Goal: Task Accomplishment & Management: Manage account settings

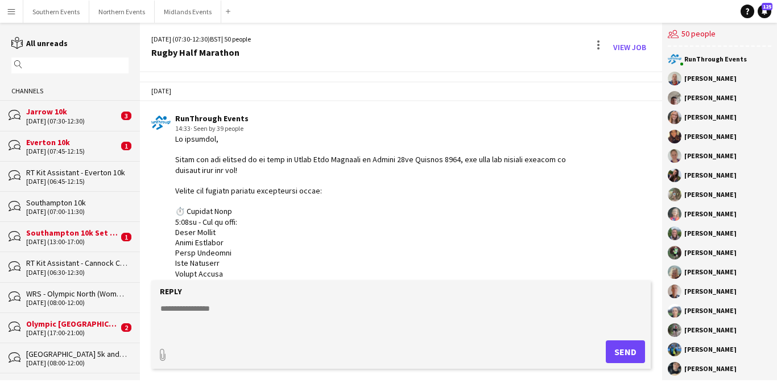
scroll to position [1895, 0]
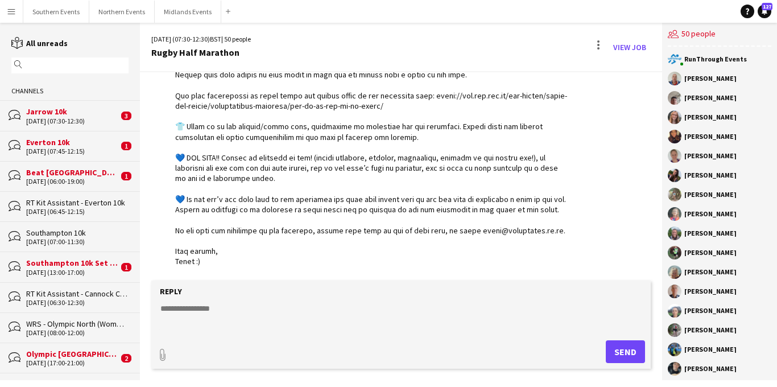
click at [80, 173] on div "Beat [GEOGRAPHIC_DATA]" at bounding box center [72, 172] width 92 height 10
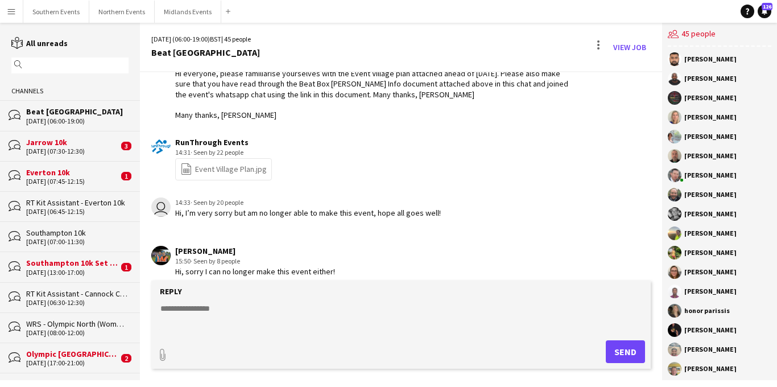
scroll to position [2326, 0]
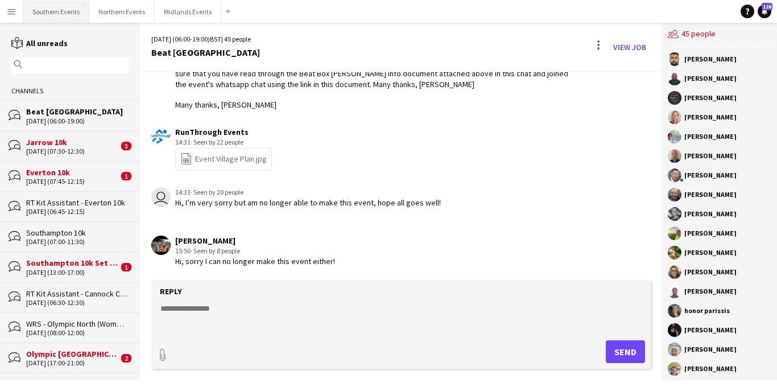
click at [58, 8] on button "Southern Events Close" at bounding box center [56, 12] width 66 height 22
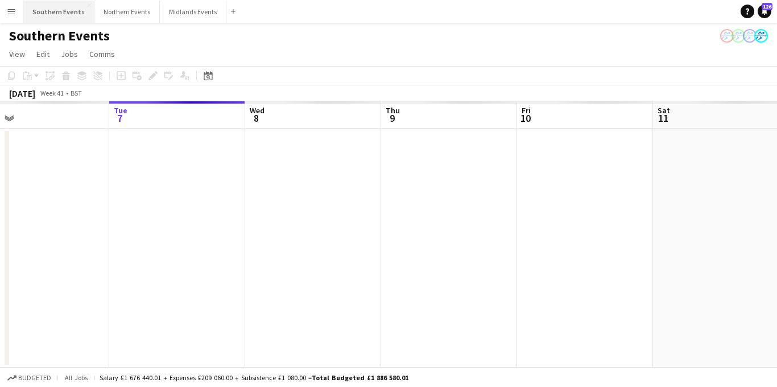
scroll to position [0, 718]
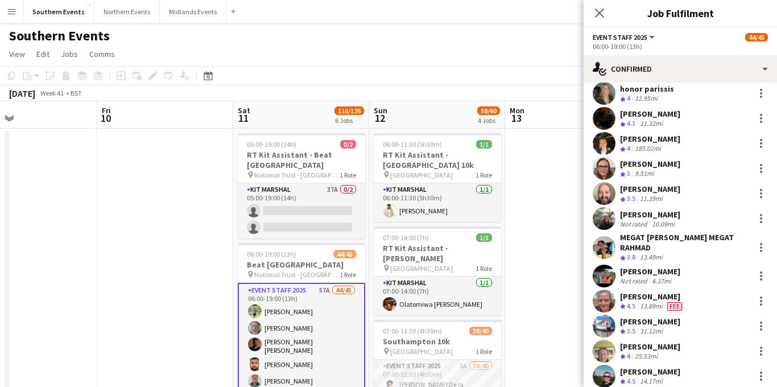
scroll to position [869, 0]
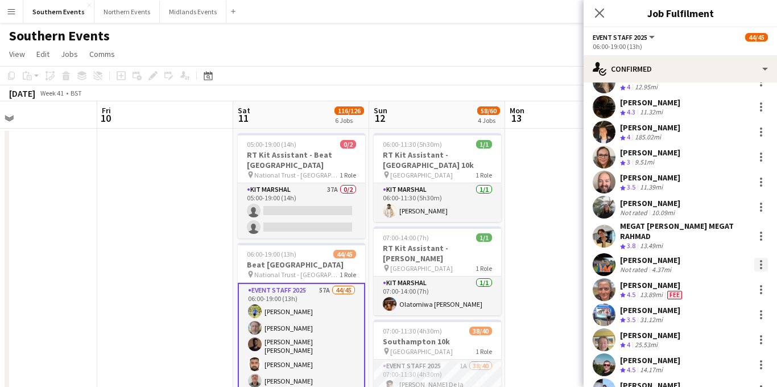
click at [760, 267] on div at bounding box center [761, 268] width 2 height 2
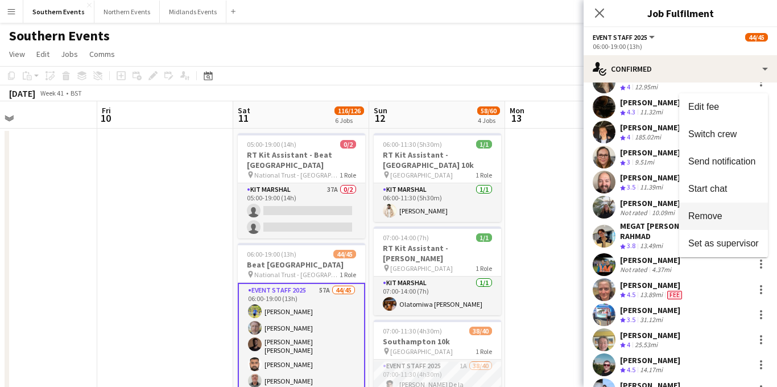
click at [720, 219] on span "Remove" at bounding box center [705, 216] width 34 height 10
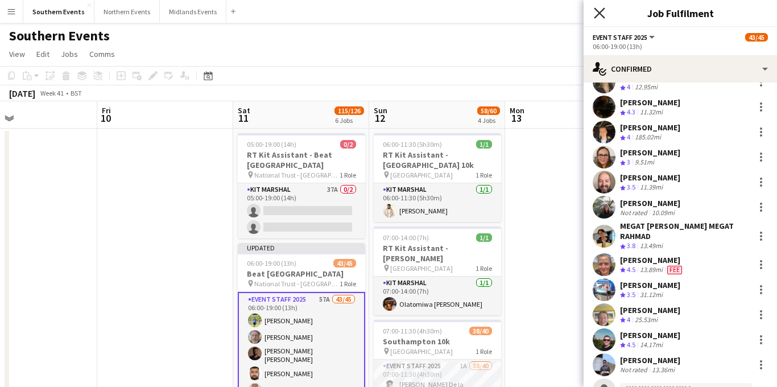
click at [599, 11] on icon "Close pop-in" at bounding box center [599, 12] width 11 height 11
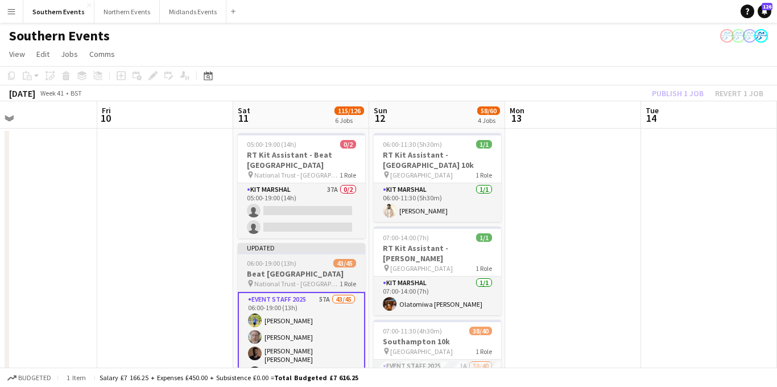
click at [291, 268] on h3 "Beat [GEOGRAPHIC_DATA]" at bounding box center [301, 273] width 127 height 10
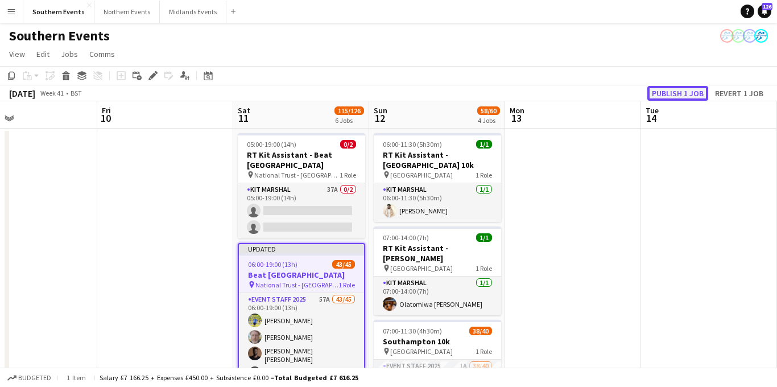
click at [670, 91] on button "Publish 1 job" at bounding box center [677, 93] width 61 height 15
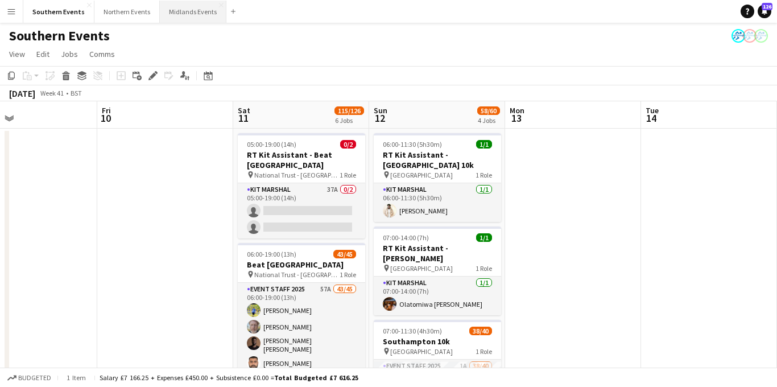
click at [181, 15] on button "Midlands Events Close" at bounding box center [193, 12] width 67 height 22
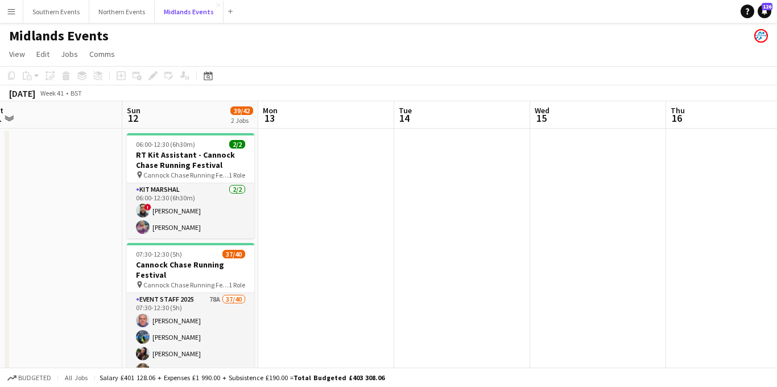
scroll to position [0, 451]
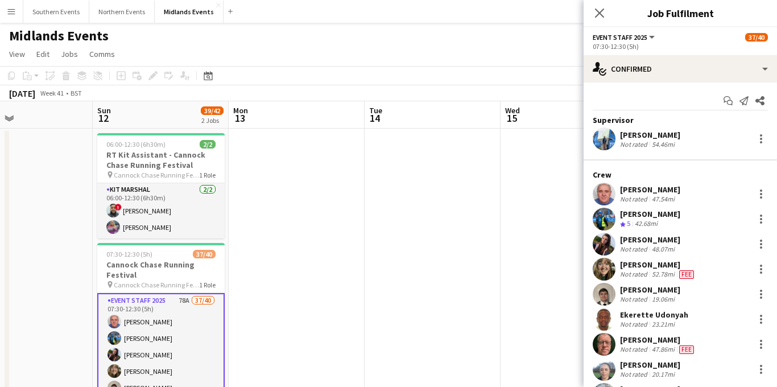
scroll to position [59, 0]
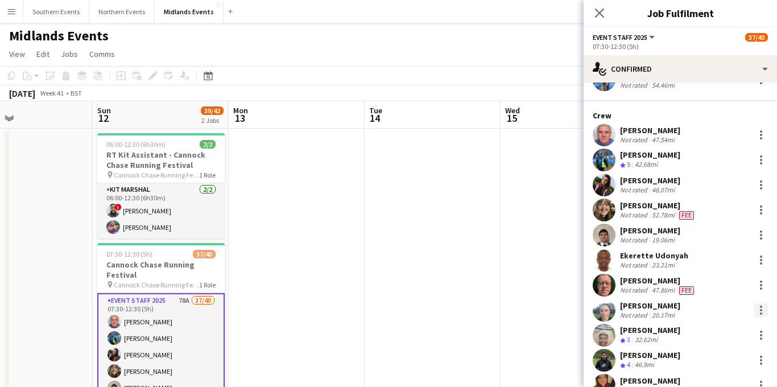
click at [760, 310] on div at bounding box center [761, 310] width 2 height 2
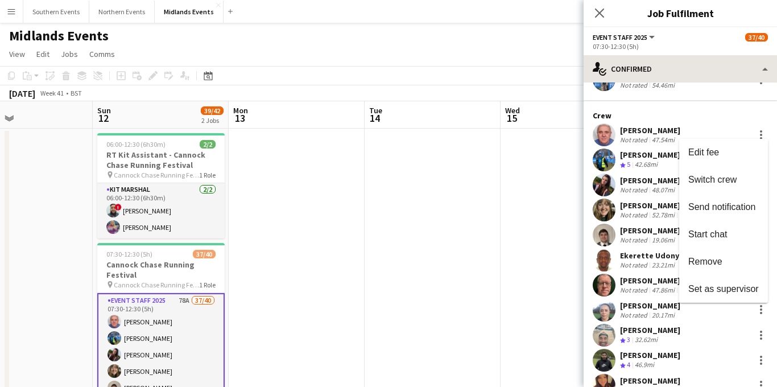
click at [708, 263] on span "Remove" at bounding box center [705, 261] width 34 height 10
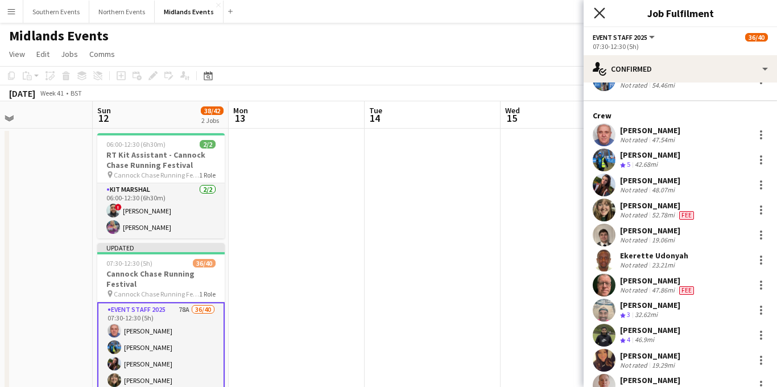
click at [598, 14] on icon at bounding box center [599, 12] width 11 height 11
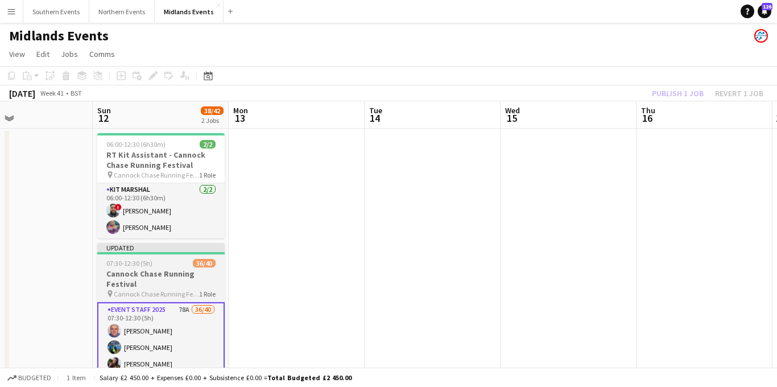
click at [166, 277] on h3 "Cannock Chase Running Festival" at bounding box center [160, 278] width 127 height 20
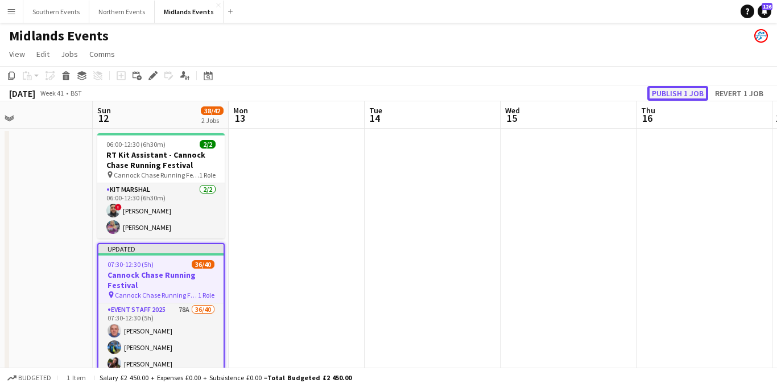
click at [683, 92] on button "Publish 1 job" at bounding box center [677, 93] width 61 height 15
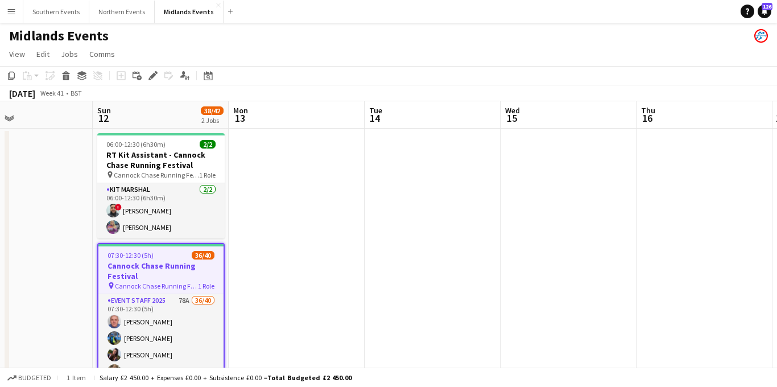
click at [14, 13] on app-icon "Menu" at bounding box center [11, 11] width 9 height 9
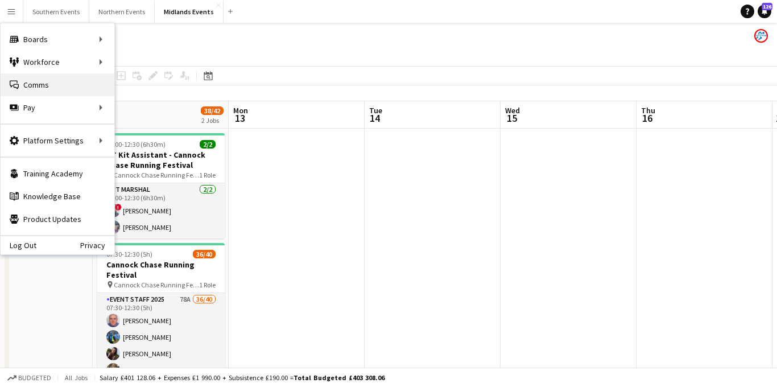
click at [49, 82] on link "Comms Comms" at bounding box center [58, 84] width 114 height 23
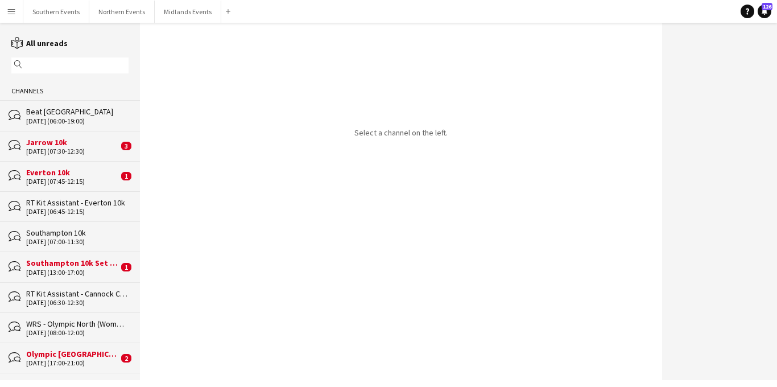
click at [12, 9] on app-icon "Menu" at bounding box center [11, 11] width 9 height 9
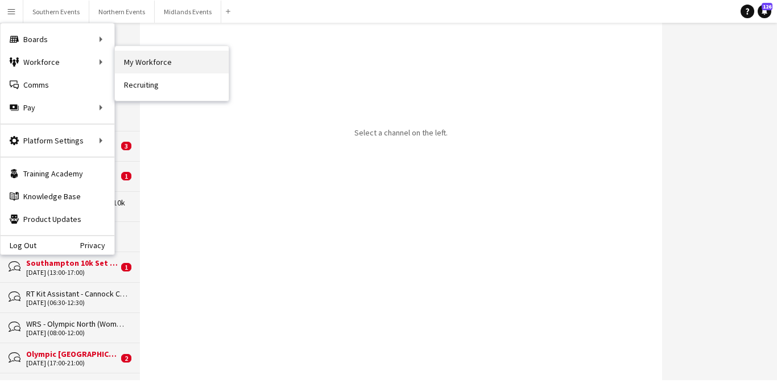
click at [160, 66] on link "My Workforce" at bounding box center [172, 62] width 114 height 23
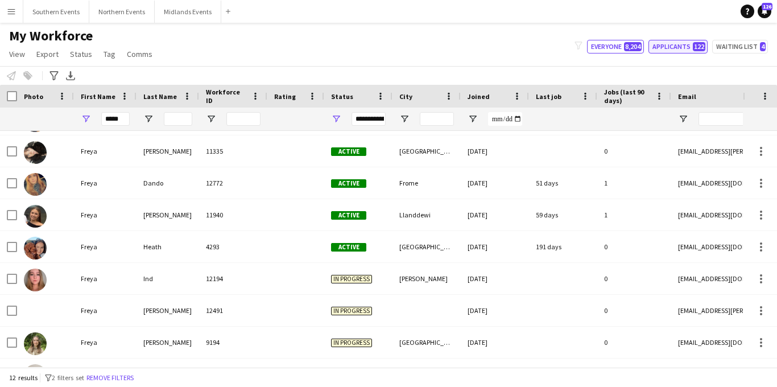
scroll to position [27, 0]
click at [661, 48] on button "Applicants 122" at bounding box center [677, 47] width 59 height 14
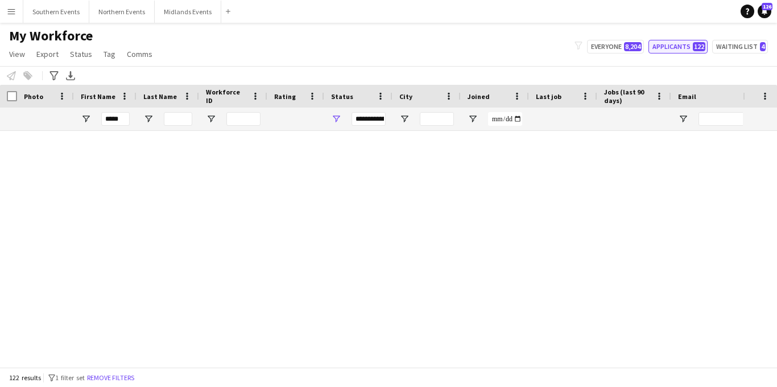
type input "**********"
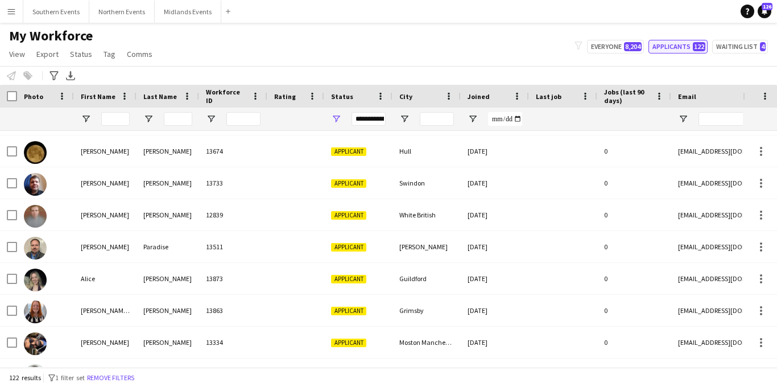
scroll to position [27, 0]
click at [690, 46] on button "Applicants 122" at bounding box center [677, 47] width 59 height 14
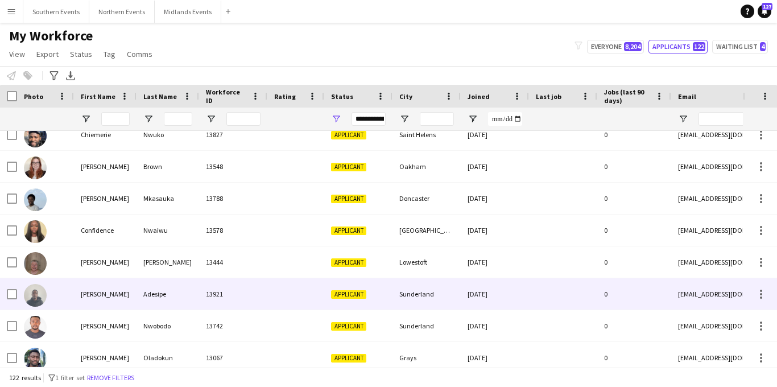
scroll to position [0, 0]
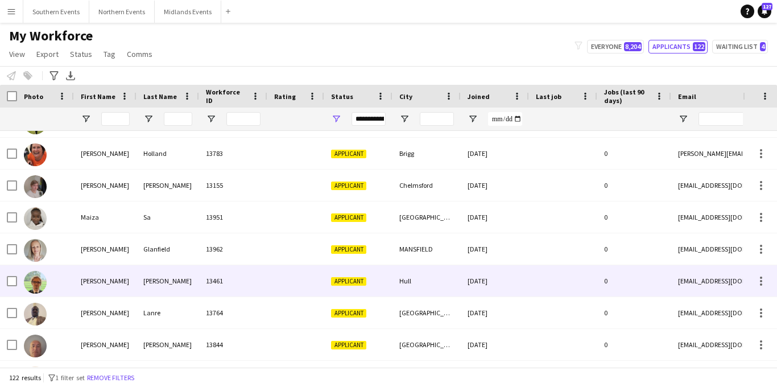
click at [371, 268] on div "Applicant" at bounding box center [358, 280] width 68 height 31
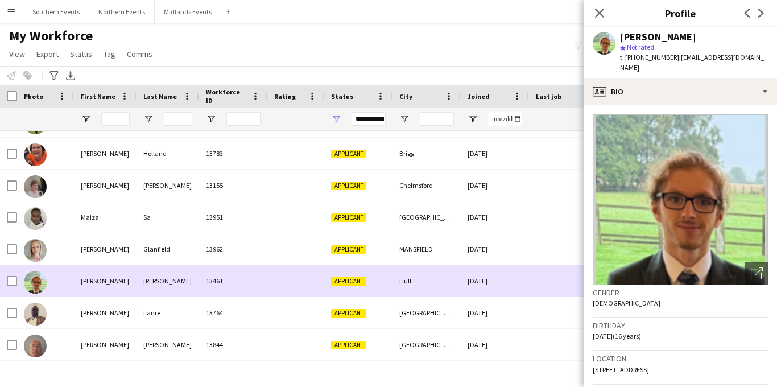
click at [380, 283] on div "Applicant" at bounding box center [358, 280] width 68 height 31
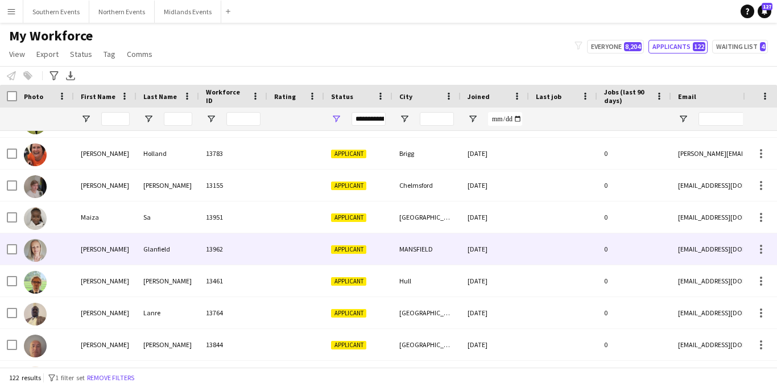
click at [396, 247] on div "MANSFIELD" at bounding box center [426, 248] width 68 height 31
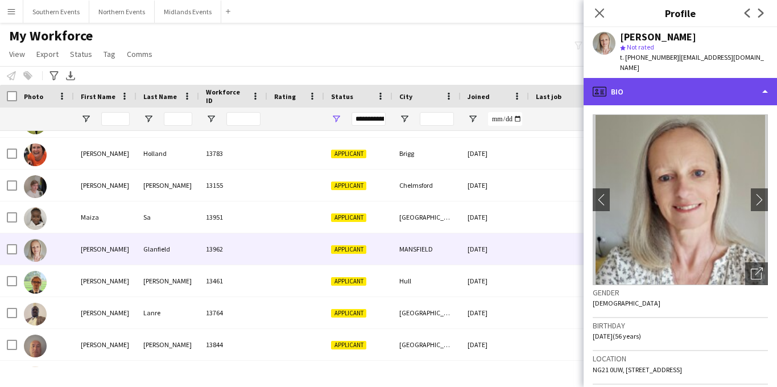
click at [688, 78] on div "profile Bio" at bounding box center [679, 91] width 193 height 27
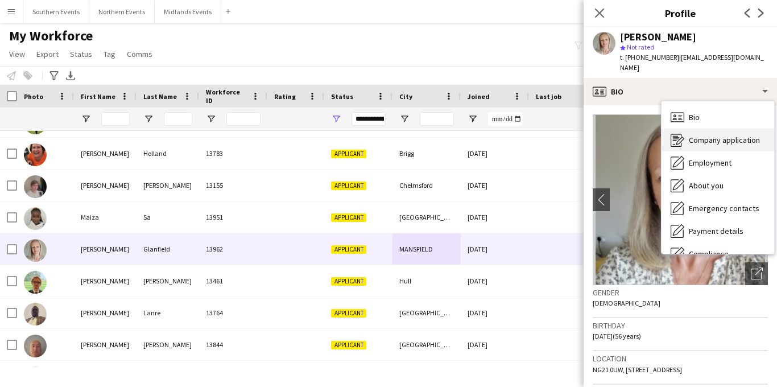
click at [700, 135] on span "Company application" at bounding box center [724, 140] width 71 height 10
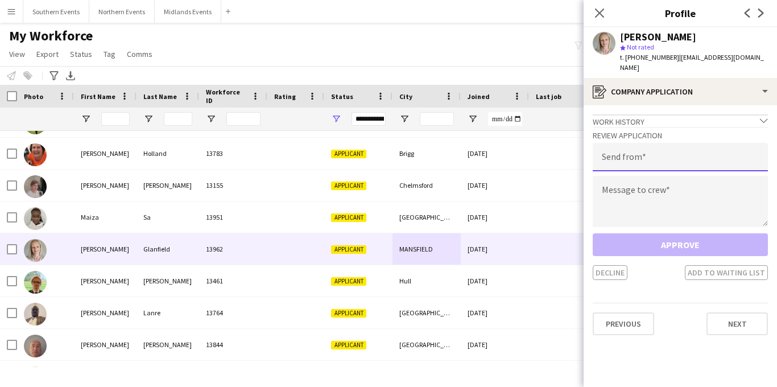
click at [660, 154] on input "email" at bounding box center [679, 157] width 175 height 28
type input "**********"
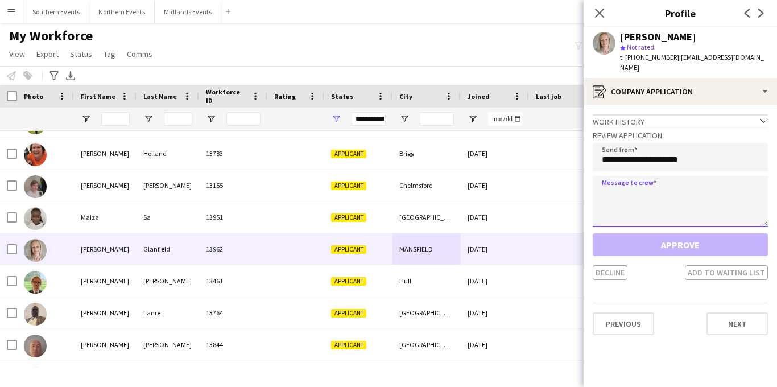
click at [629, 184] on textarea at bounding box center [679, 201] width 175 height 51
paste textarea "**********"
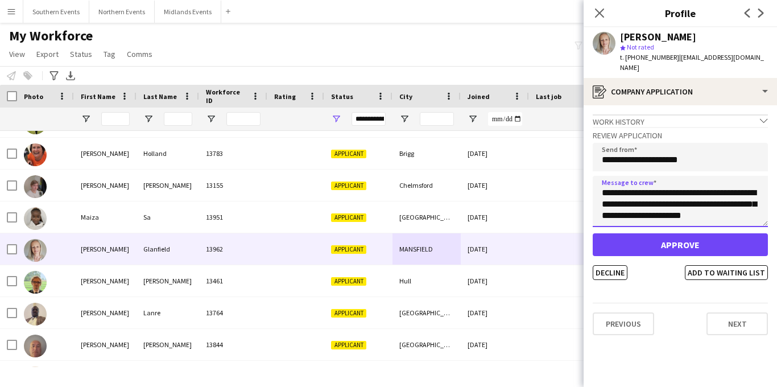
type textarea "**********"
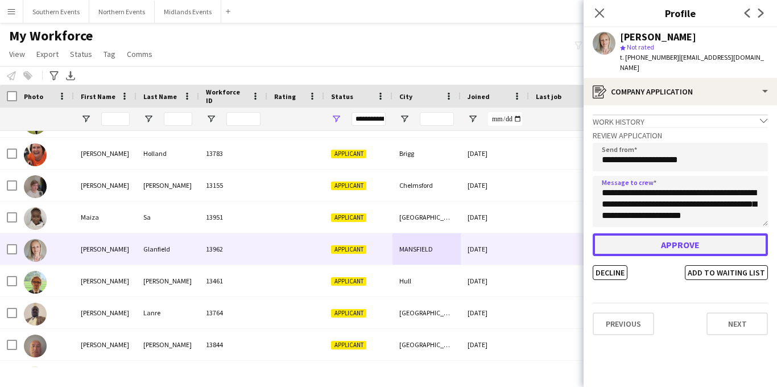
click at [641, 233] on button "Approve" at bounding box center [679, 244] width 175 height 23
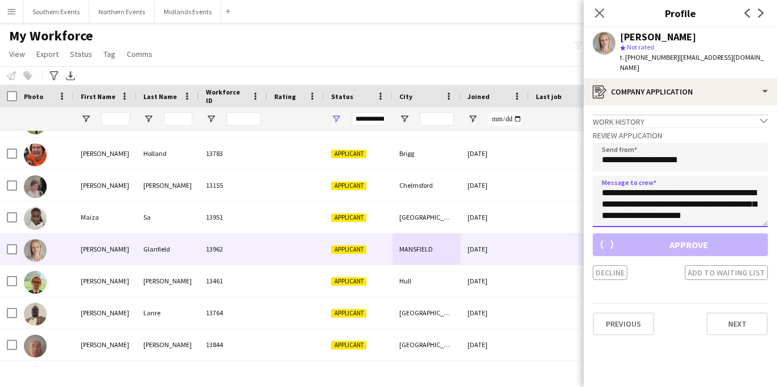
drag, startPoint x: 641, startPoint y: 198, endPoint x: 641, endPoint y: 206, distance: 7.4
click at [641, 206] on textarea "**********" at bounding box center [679, 201] width 175 height 51
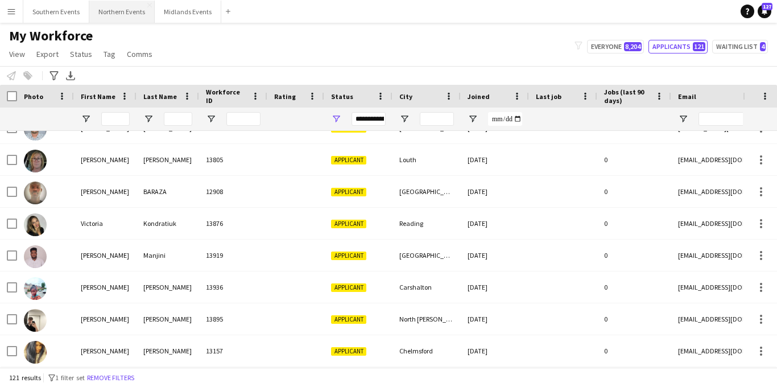
click at [113, 13] on button "Northern Events Close" at bounding box center [121, 12] width 65 height 22
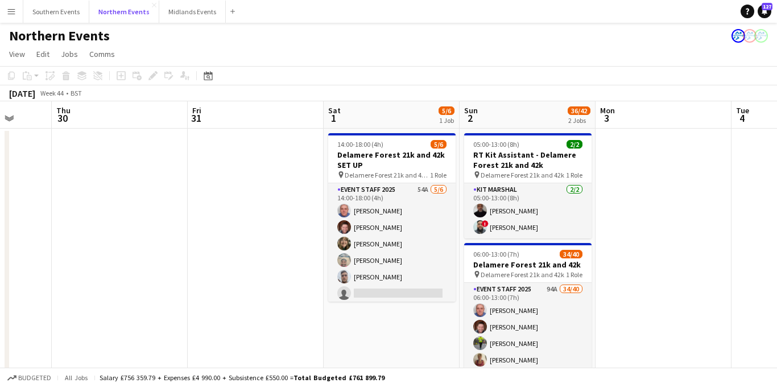
scroll to position [0, 357]
click at [183, 15] on button "Midlands Events Close" at bounding box center [192, 12] width 67 height 22
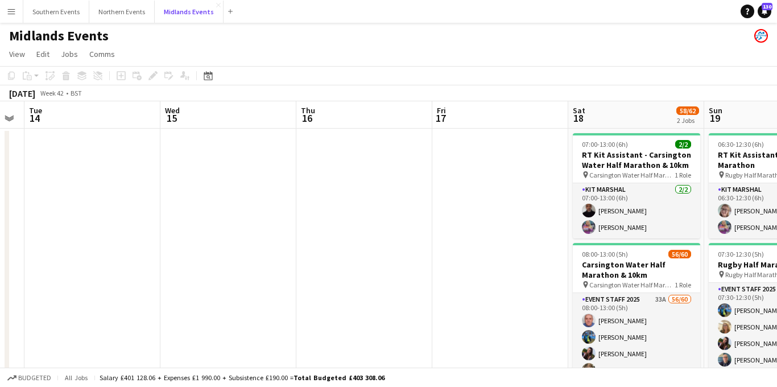
scroll to position [0, 402]
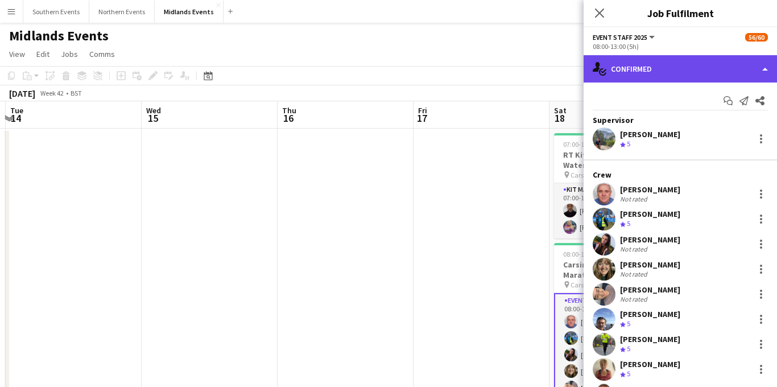
click at [664, 67] on div "single-neutral-actions-check-2 Confirmed" at bounding box center [679, 68] width 193 height 27
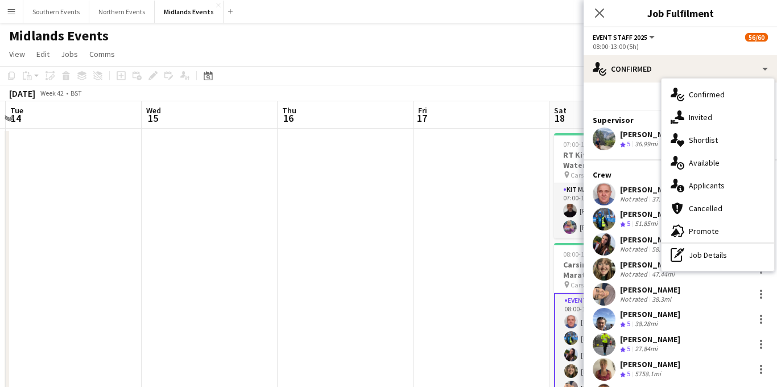
click at [691, 185] on span "Applicants" at bounding box center [707, 185] width 36 height 10
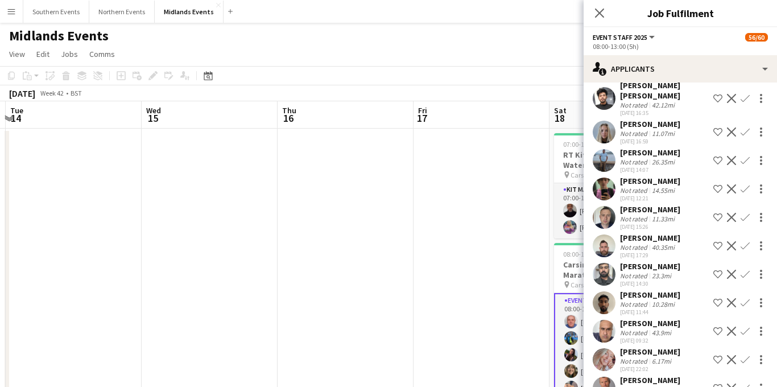
scroll to position [672, 0]
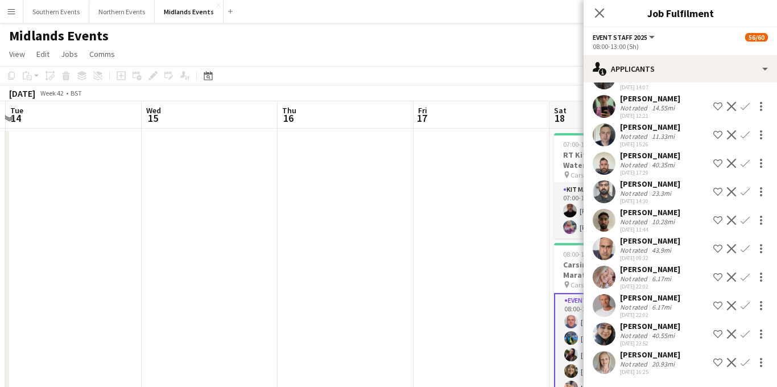
click at [743, 363] on app-icon "Confirm" at bounding box center [744, 362] width 9 height 9
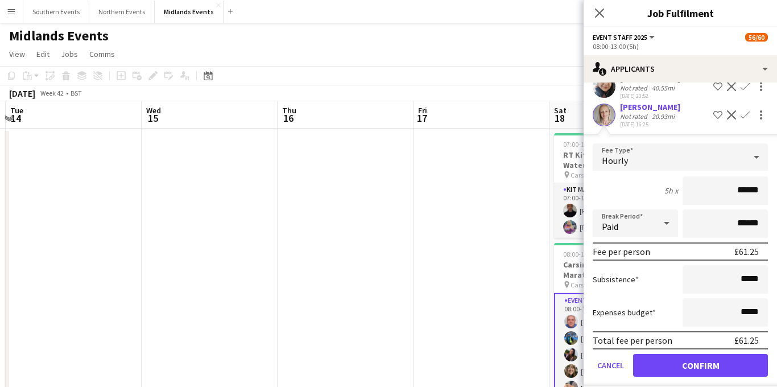
scroll to position [919, 0]
click at [675, 364] on button "Confirm" at bounding box center [700, 364] width 135 height 23
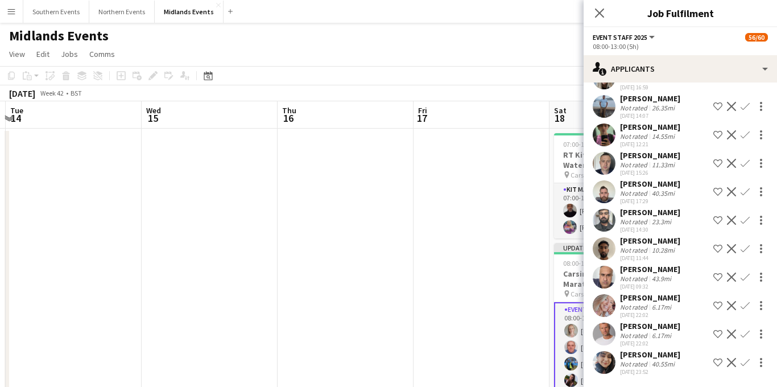
scroll to position [643, 0]
click at [599, 15] on icon "Close pop-in" at bounding box center [599, 12] width 11 height 11
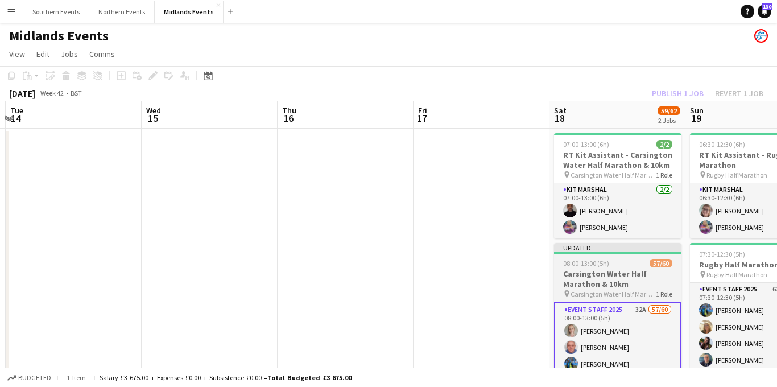
click at [583, 277] on h3 "Carsington Water Half Marathon & 10km" at bounding box center [617, 278] width 127 height 20
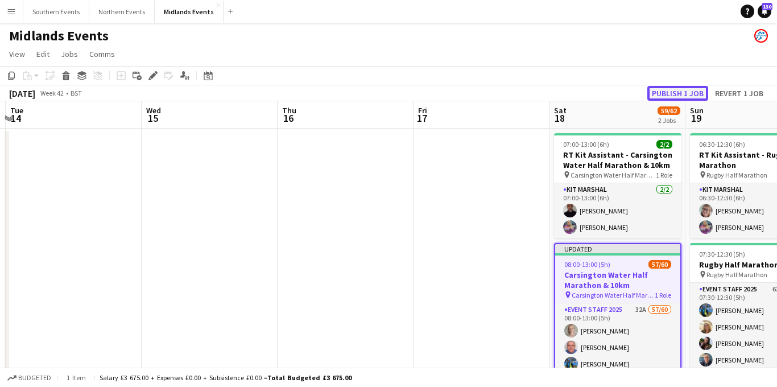
click at [674, 93] on button "Publish 1 job" at bounding box center [677, 93] width 61 height 15
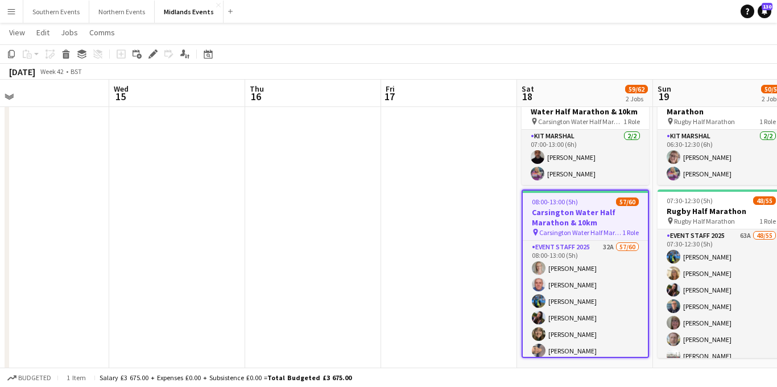
scroll to position [0, 436]
click at [11, 13] on app-icon "Menu" at bounding box center [11, 11] width 9 height 9
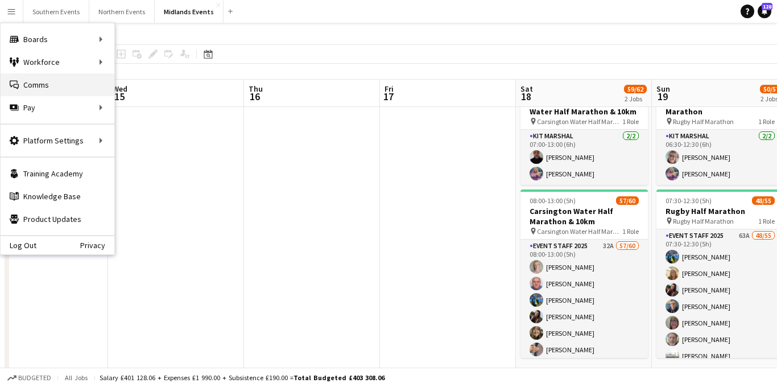
click at [40, 82] on link "Comms Comms" at bounding box center [58, 84] width 114 height 23
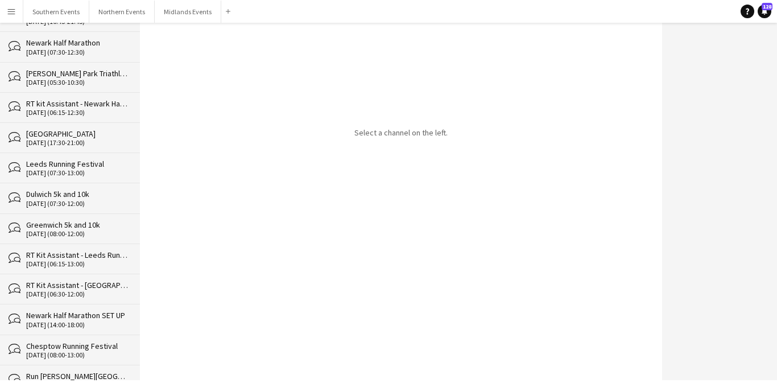
scroll to position [4520, 0]
